Goal: Task Accomplishment & Management: Use online tool/utility

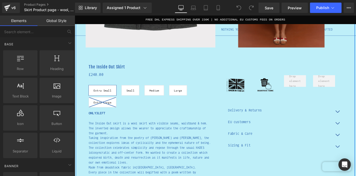
scroll to position [163, 0]
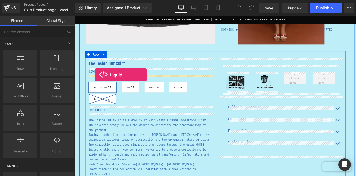
drag, startPoint x: 132, startPoint y: 155, endPoint x: 97, endPoint y: 82, distance: 81.2
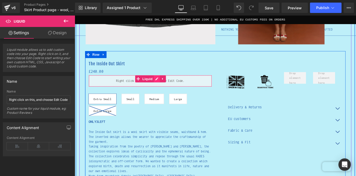
click at [168, 83] on div "Liquid" at bounding box center [158, 88] width 137 height 13
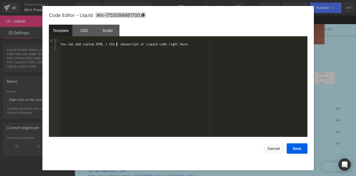
click at [116, 45] on div "You can add custom HTML / CSS / Javascript or Liquid code right here." at bounding box center [184, 91] width 248 height 105
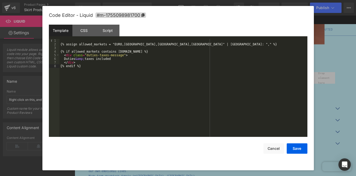
click at [116, 63] on div "{% assign allowed_markets = "EURO,Sweden,Denmark,North America" | split: "," %}…" at bounding box center [184, 91] width 248 height 105
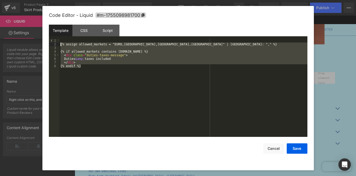
drag, startPoint x: 87, startPoint y: 69, endPoint x: 54, endPoint y: 43, distance: 42.1
click at [54, 43] on pre "1 2 3 4 5 6 7 8 {% assign allowed_markets = "EURO,Sweden,Denmark,North America"…" at bounding box center [178, 88] width 259 height 98
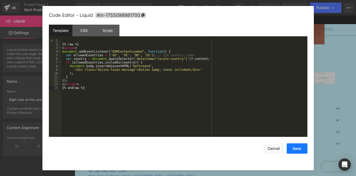
click at [297, 149] on button "Save" at bounding box center [297, 148] width 21 height 10
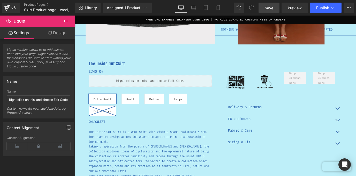
click at [273, 9] on span "Save" at bounding box center [269, 7] width 9 height 5
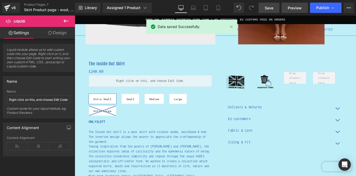
click at [296, 7] on span "Preview" at bounding box center [295, 7] width 14 height 5
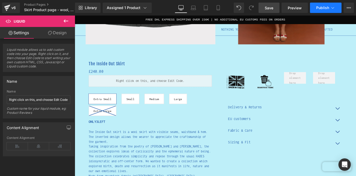
click at [335, 7] on icon at bounding box center [332, 7] width 5 height 5
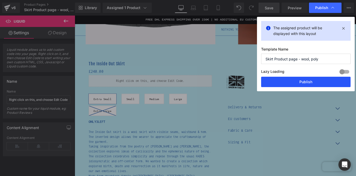
click at [303, 81] on button "Publish" at bounding box center [306, 82] width 90 height 10
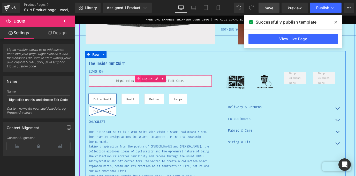
click at [146, 86] on icon at bounding box center [146, 86] width 4 height 4
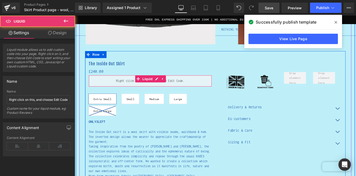
click at [167, 87] on div "Liquid" at bounding box center [158, 88] width 137 height 13
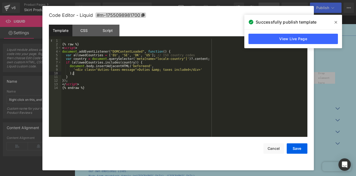
click at [120, 72] on div "{% raw %} < script > document . addEventListener ( "DOMContentLoaded" , functio…" at bounding box center [184, 91] width 246 height 105
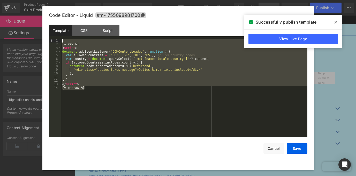
drag, startPoint x: 91, startPoint y: 88, endPoint x: 56, endPoint y: 42, distance: 58.0
click at [56, 42] on pre "1 2 3 4 5 6 7 8 9 10 11 12 13 14 {% raw %} < script > document . addEventListen…" at bounding box center [178, 88] width 259 height 98
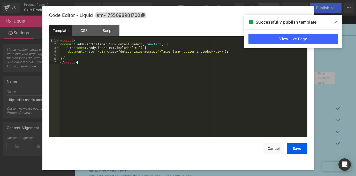
click at [86, 63] on div "< script > document . addEventListener ( "DOMContentLoaded" , function ( ) { if…" at bounding box center [184, 91] width 248 height 105
click at [80, 41] on div "< script > document . addEventListener ( "DOMContentLoaded" , function ( ) { if…" at bounding box center [184, 91] width 248 height 105
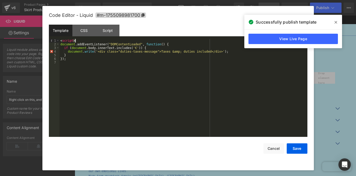
click at [80, 41] on div "< script > document . addEventListener ( "DOMContentLoaded" , function ( ) { if…" at bounding box center [184, 91] width 248 height 105
click at [291, 149] on button "Save" at bounding box center [297, 148] width 21 height 10
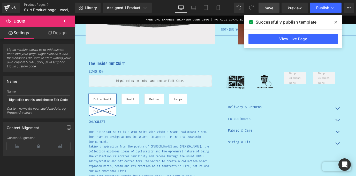
click at [269, 8] on span "Save" at bounding box center [269, 7] width 9 height 5
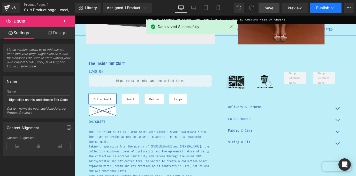
click at [332, 7] on icon at bounding box center [332, 7] width 5 height 5
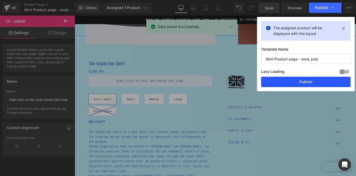
click at [308, 80] on button "Publish" at bounding box center [306, 82] width 90 height 10
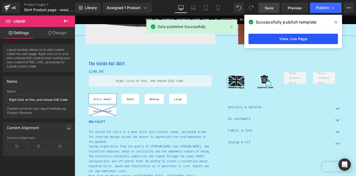
click at [303, 39] on link "View Live Page" at bounding box center [294, 39] width 90 height 10
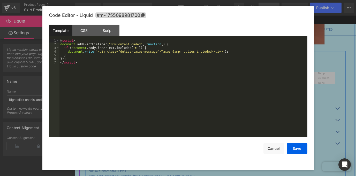
click at [166, 86] on div "Liquid" at bounding box center [158, 88] width 137 height 13
click at [97, 63] on div "< script > document . addEventListener ( "DOMContentLoaded" , function ( ) { if…" at bounding box center [184, 91] width 248 height 105
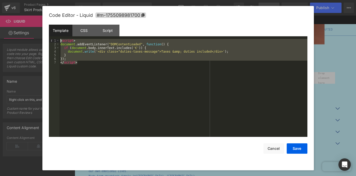
drag, startPoint x: 97, startPoint y: 63, endPoint x: 46, endPoint y: 39, distance: 56.1
click at [46, 39] on div "Code Editor - Liquid #m-1755098981700 Template CSS Script Data 1 2 3 4 5 6 7 < …" at bounding box center [178, 88] width 272 height 164
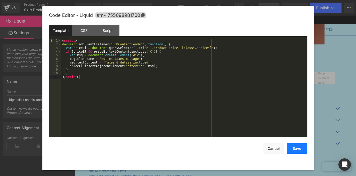
click at [293, 149] on button "Save" at bounding box center [297, 148] width 21 height 10
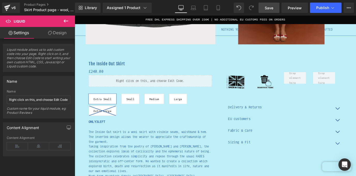
click at [272, 10] on span "Save" at bounding box center [269, 7] width 9 height 5
click at [303, 7] on link "Preview" at bounding box center [295, 8] width 26 height 10
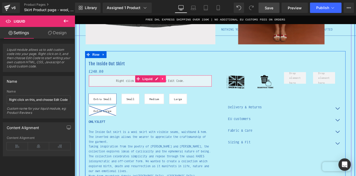
click at [172, 85] on icon at bounding box center [173, 86] width 4 height 4
click at [176, 87] on icon at bounding box center [176, 86] width 4 height 4
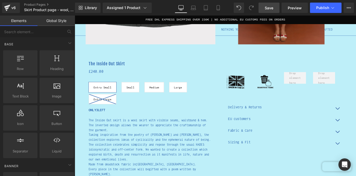
click at [273, 10] on span "Save" at bounding box center [269, 7] width 9 height 5
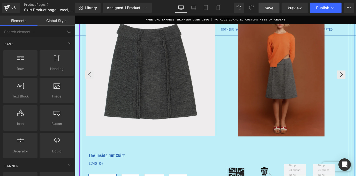
scroll to position [51, 0]
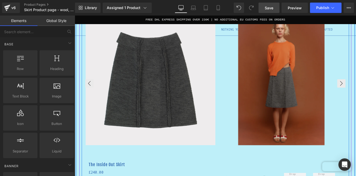
click at [204, 84] on img at bounding box center [159, 87] width 144 height 144
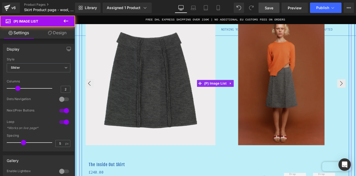
scroll to position [51, 0]
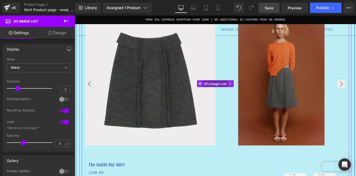
click at [228, 90] on span "(P) Image List" at bounding box center [231, 91] width 27 height 8
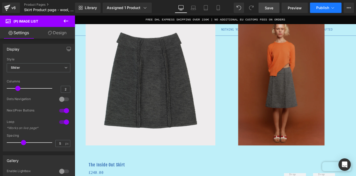
click at [329, 10] on button "Publish" at bounding box center [326, 8] width 32 height 10
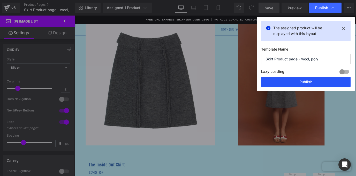
click at [306, 84] on button "Publish" at bounding box center [306, 82] width 90 height 10
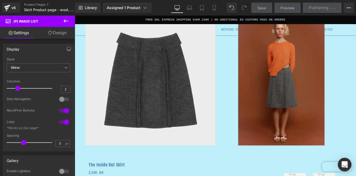
click at [347, 163] on icon "Open Intercom Messenger" at bounding box center [345, 164] width 6 height 7
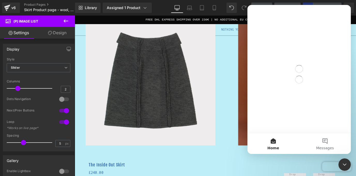
scroll to position [0, 0]
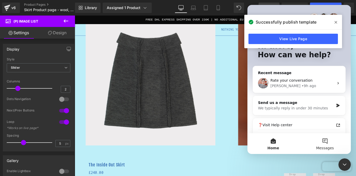
click at [327, 141] on button "Messages" at bounding box center [325, 143] width 52 height 21
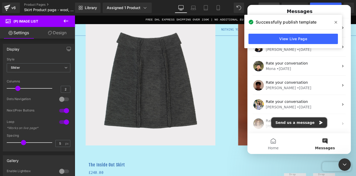
click at [291, 123] on button "Send us a message" at bounding box center [299, 122] width 56 height 10
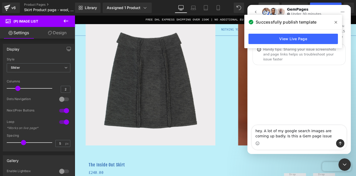
type textarea "hey. A lot of my google search images are coming up badly. Is this a Gem page i…"
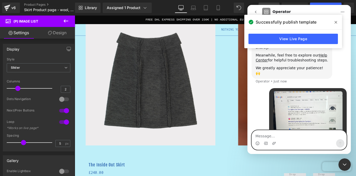
scroll to position [78, 0]
click at [263, 134] on textarea "Message…" at bounding box center [299, 134] width 95 height 9
type textarea "example"
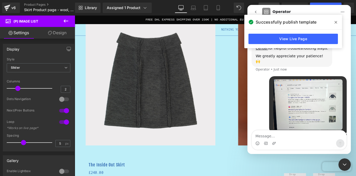
click at [346, 163] on icon "Close Intercom Messenger" at bounding box center [345, 164] width 6 height 6
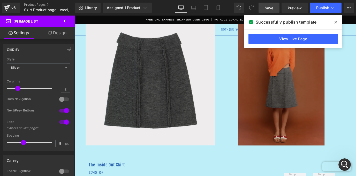
click at [271, 10] on span "Save" at bounding box center [269, 7] width 9 height 5
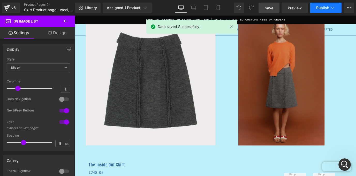
click at [328, 8] on span "Publish" at bounding box center [323, 8] width 13 height 4
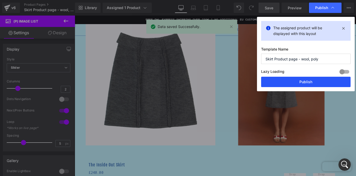
click at [302, 84] on button "Publish" at bounding box center [306, 82] width 90 height 10
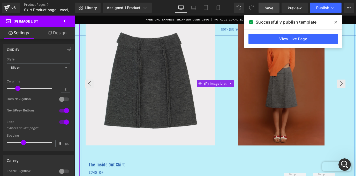
scroll to position [0, 0]
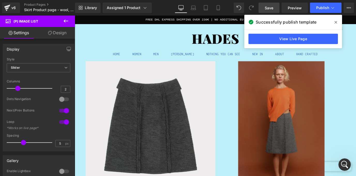
click at [337, 23] on icon at bounding box center [336, 22] width 3 height 4
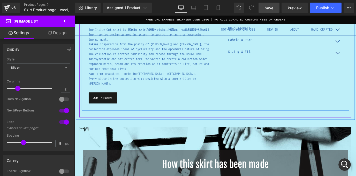
scroll to position [175, 0]
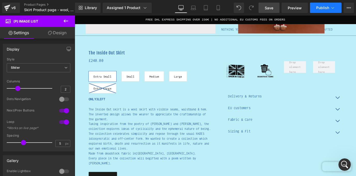
click at [330, 9] on icon at bounding box center [332, 7] width 5 height 5
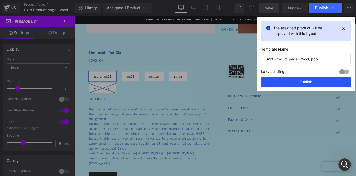
click at [300, 84] on button "Publish" at bounding box center [306, 82] width 90 height 10
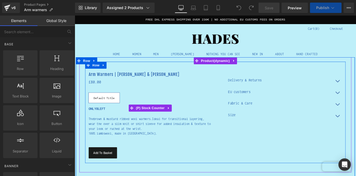
scroll to position [9, 0]
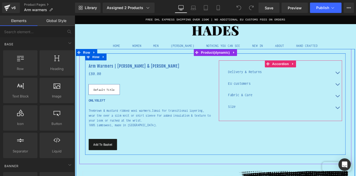
click at [255, 118] on div "Size Text Block" at bounding box center [303, 118] width 137 height 13
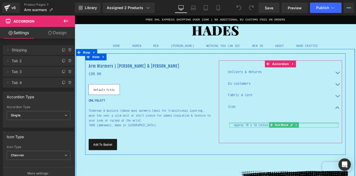
click at [278, 135] on div at bounding box center [308, 134] width 122 height 1
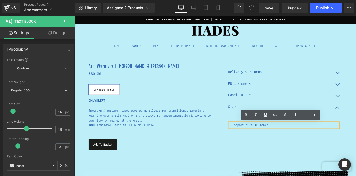
click at [266, 137] on p "Approx 78 x 10 inches." at bounding box center [310, 136] width 116 height 5
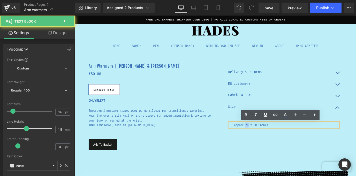
click at [266, 137] on p "Approx 78 x 10 inches." at bounding box center [310, 136] width 116 height 5
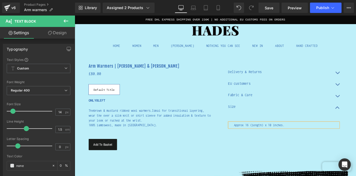
click at [292, 140] on div "Approx 16 (length) x 10 inches." at bounding box center [308, 136] width 122 height 5
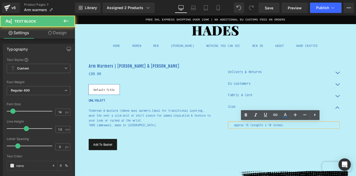
click at [292, 140] on div "Approx 16 (length) x 10 inches." at bounding box center [308, 136] width 122 height 5
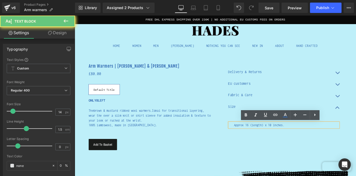
click at [292, 136] on p "Approx 16 (length) x 10 inches." at bounding box center [310, 136] width 116 height 5
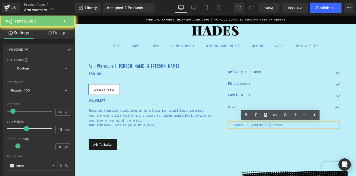
click at [292, 136] on p "Approx 16 (length) x 10 inches." at bounding box center [310, 136] width 116 height 5
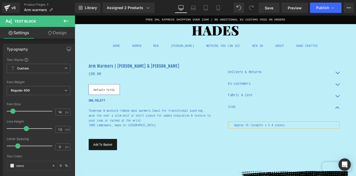
click at [308, 137] on p "Approx 16 (length) x 5.4 inches." at bounding box center [310, 136] width 116 height 5
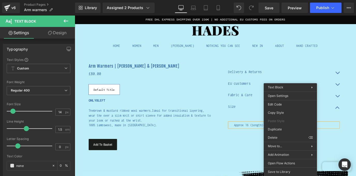
click at [275, 122] on div "Size Text Block" at bounding box center [303, 118] width 137 height 13
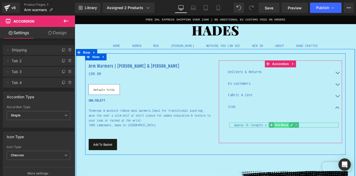
click at [312, 136] on span "Text Block" at bounding box center [304, 137] width 17 height 6
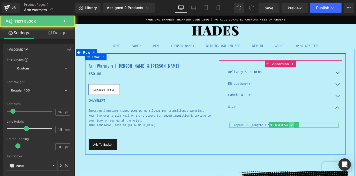
click at [315, 137] on icon at bounding box center [316, 136] width 3 height 3
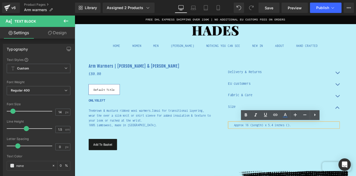
click at [311, 137] on p "Approx 16 (length) x 5.4 inches ()." at bounding box center [310, 136] width 116 height 5
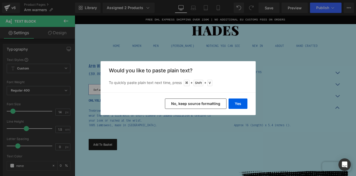
click at [209, 105] on button "No, keep source formatting" at bounding box center [196, 103] width 62 height 10
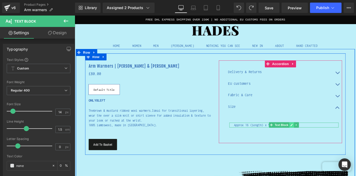
click at [314, 137] on link at bounding box center [316, 137] width 5 height 6
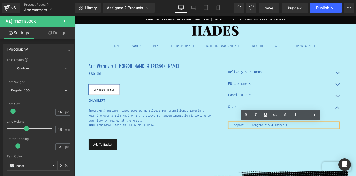
click at [312, 137] on p "Approx 16 (length) x 5.4 inches ()." at bounding box center [310, 136] width 116 height 5
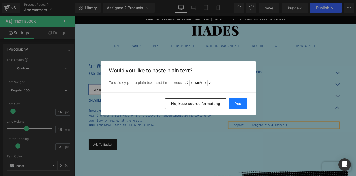
click at [240, 102] on button "Yes" at bounding box center [238, 103] width 19 height 10
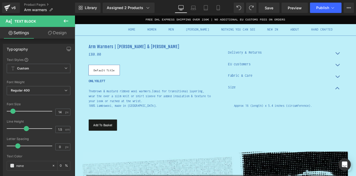
scroll to position [36, 0]
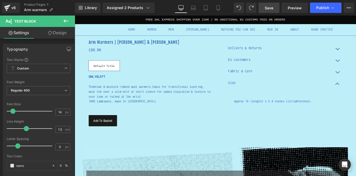
click at [276, 9] on link "Save" at bounding box center [269, 8] width 21 height 10
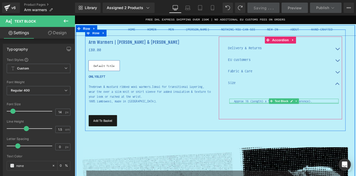
click at [263, 112] on div at bounding box center [308, 112] width 122 height 1
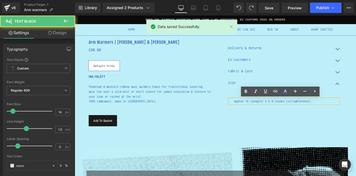
click at [264, 111] on p "Approx 16 (length) x 5.4 inches (circumference)." at bounding box center [310, 110] width 116 height 5
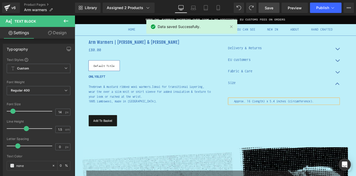
click at [273, 7] on span "Save" at bounding box center [269, 7] width 9 height 5
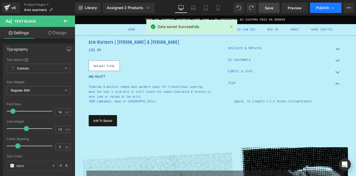
click at [331, 4] on button "Publish" at bounding box center [326, 8] width 32 height 10
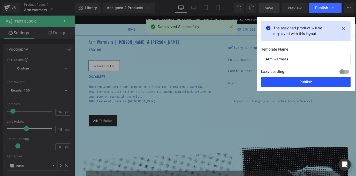
click at [305, 83] on button "Publish" at bounding box center [306, 82] width 90 height 10
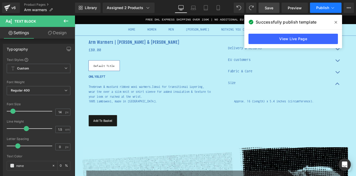
click at [327, 6] on span "Publish" at bounding box center [323, 8] width 13 height 4
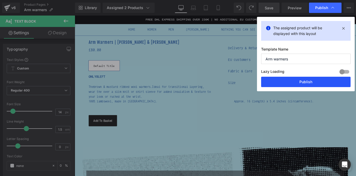
click at [310, 81] on button "Publish" at bounding box center [306, 82] width 90 height 10
